Goal: Find specific page/section: Find specific page/section

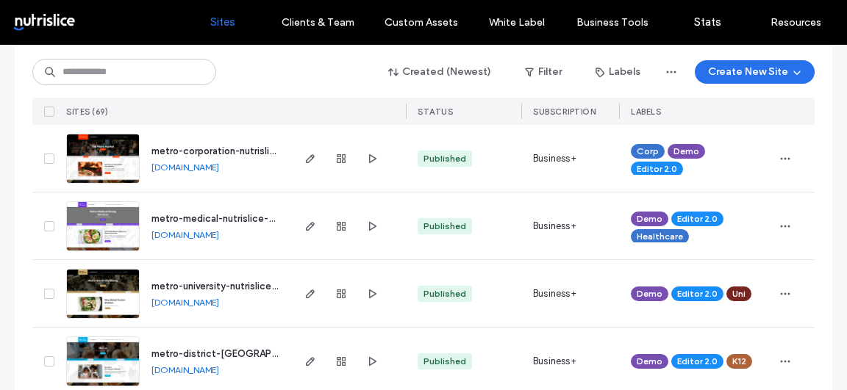
scroll to position [178, 0]
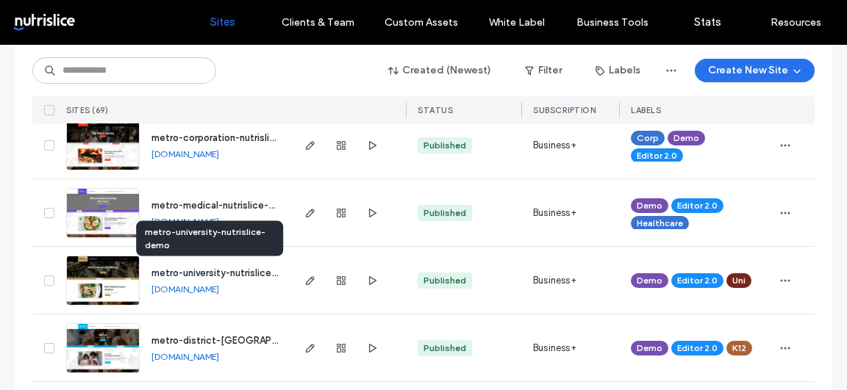
click at [199, 271] on span "metro-university-nutrislice-demo" at bounding box center [226, 273] width 150 height 11
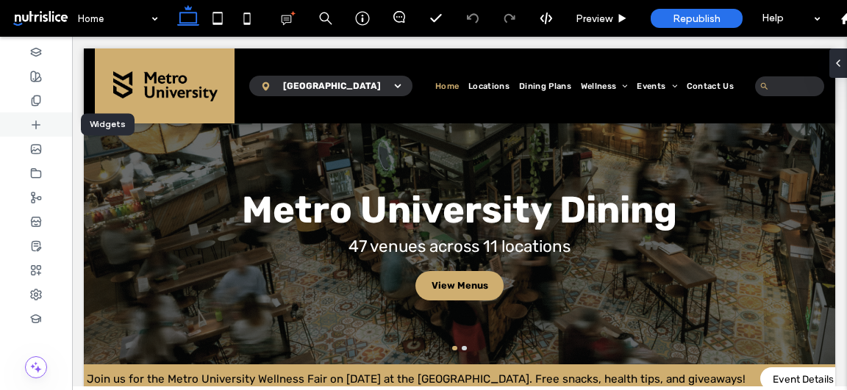
click at [37, 123] on icon at bounding box center [36, 125] width 12 height 12
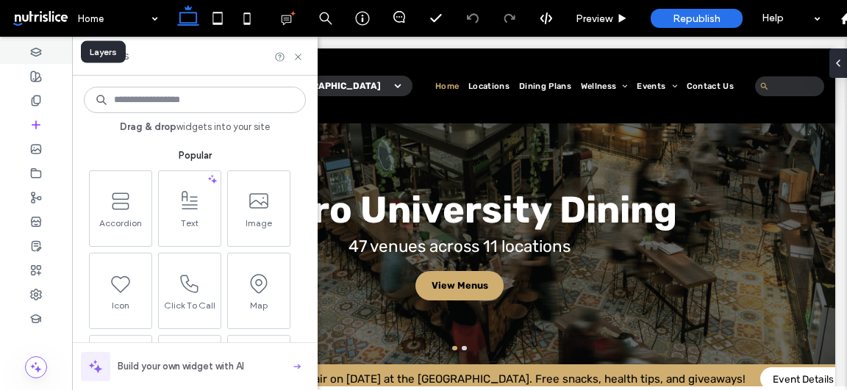
click at [39, 48] on icon at bounding box center [36, 52] width 12 height 12
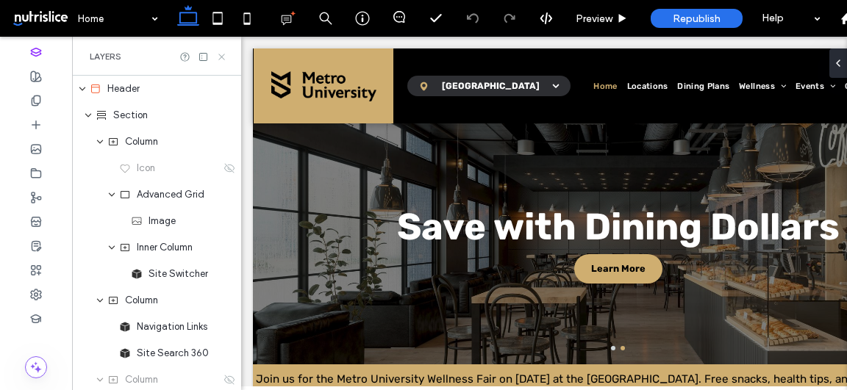
click at [223, 59] on icon at bounding box center [221, 56] width 11 height 11
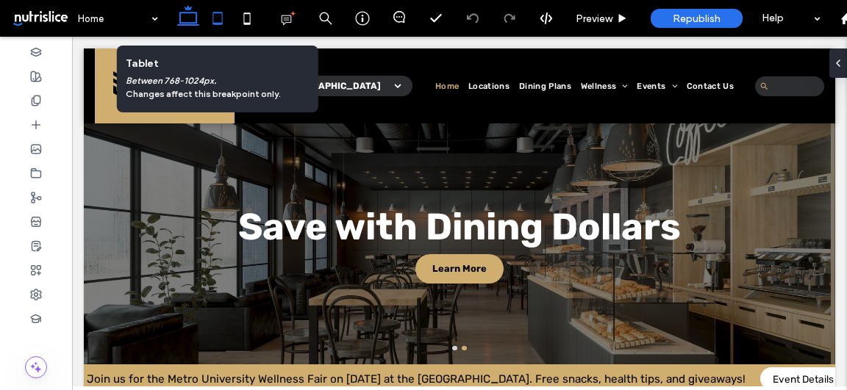
click at [221, 20] on icon at bounding box center [217, 18] width 29 height 29
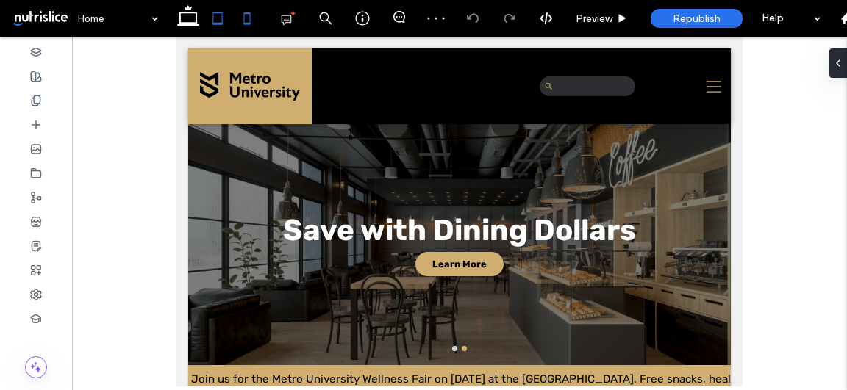
click at [246, 20] on icon at bounding box center [246, 18] width 29 height 29
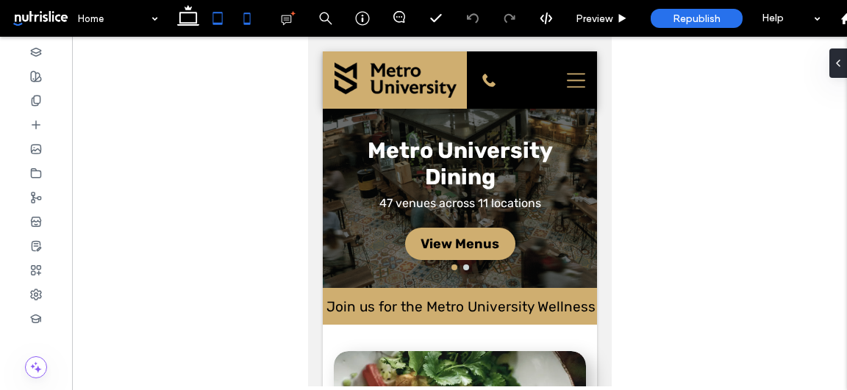
click at [215, 18] on icon at bounding box center [217, 18] width 29 height 29
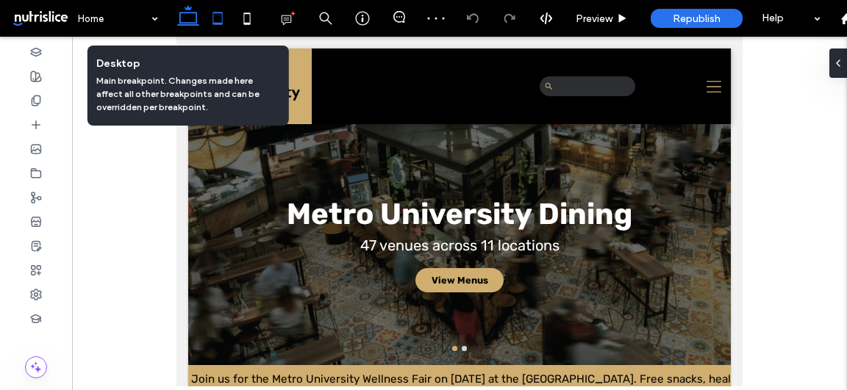
click at [191, 19] on icon at bounding box center [187, 18] width 29 height 29
